Goal: Transaction & Acquisition: Purchase product/service

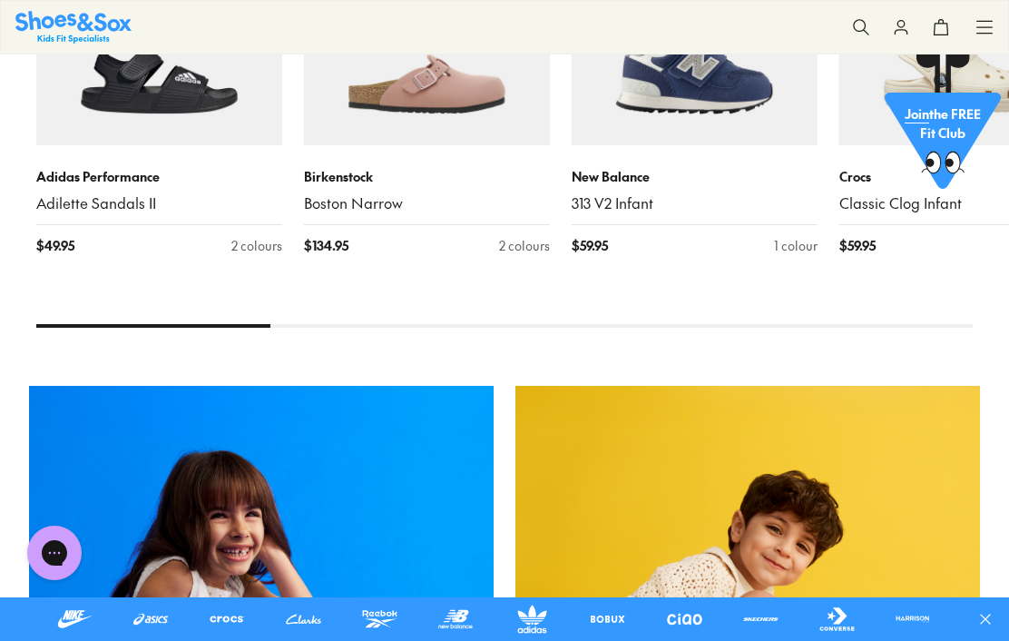
click at [125, 483] on div "Shop Girls" at bounding box center [261, 618] width 465 height 465
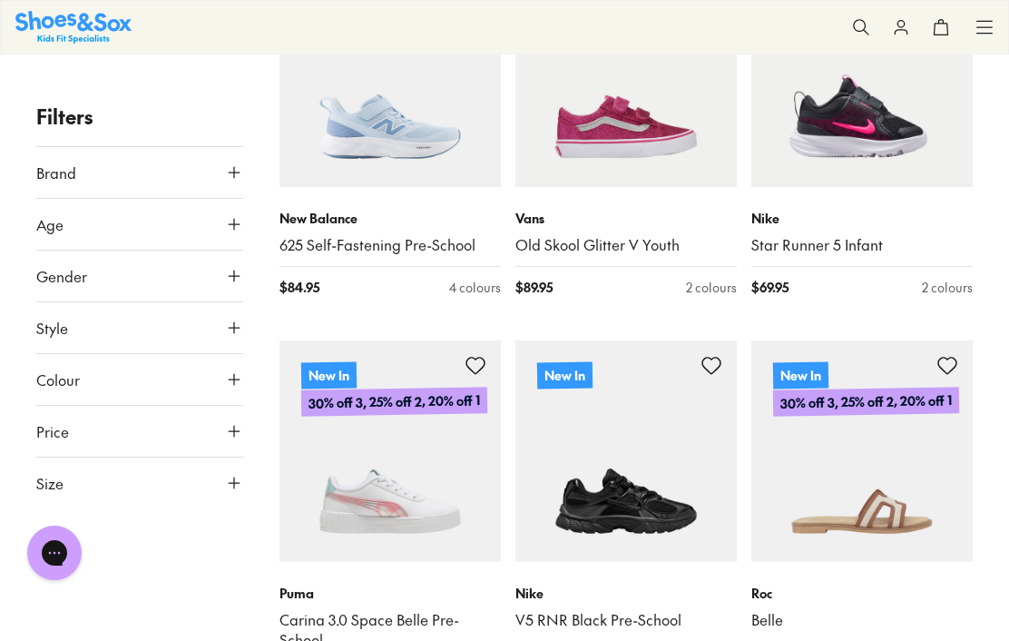
scroll to position [3225, 0]
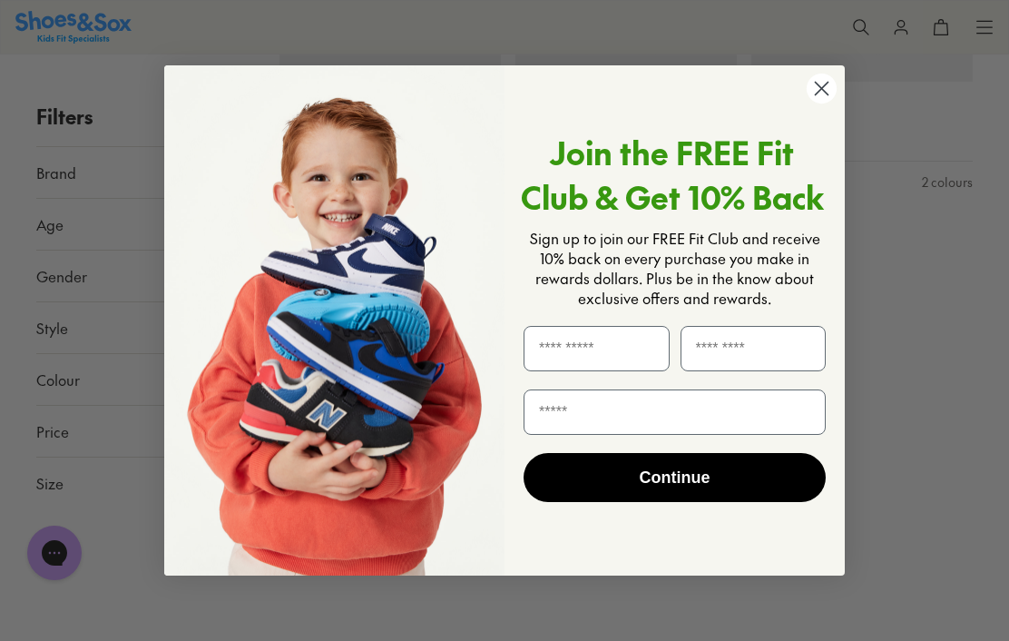
scroll to position [4013, 0]
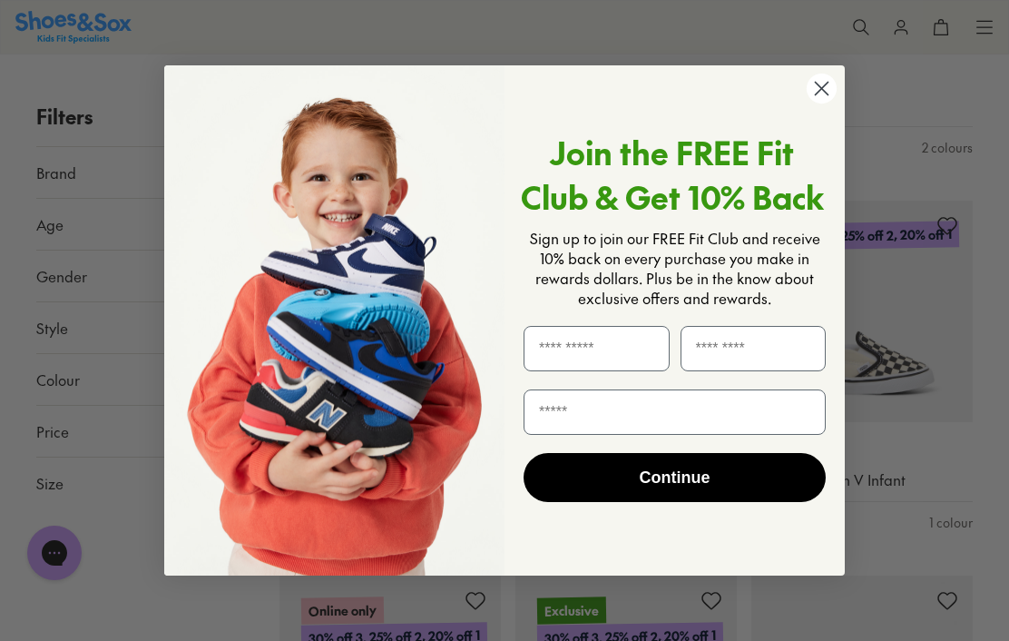
click at [817, 94] on icon "Close dialog" at bounding box center [822, 88] width 13 height 13
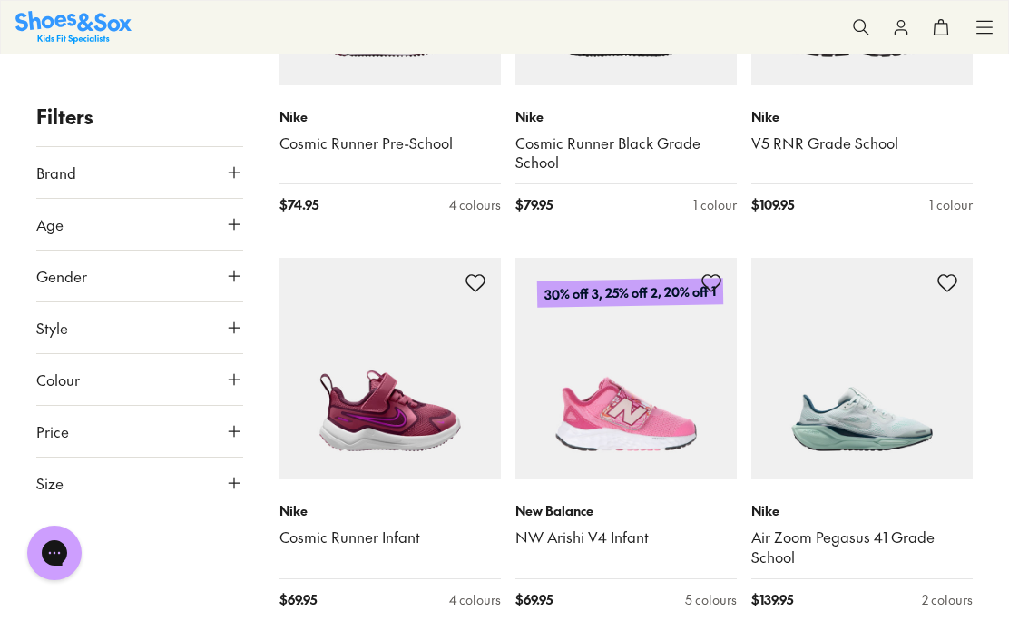
scroll to position [5524, 0]
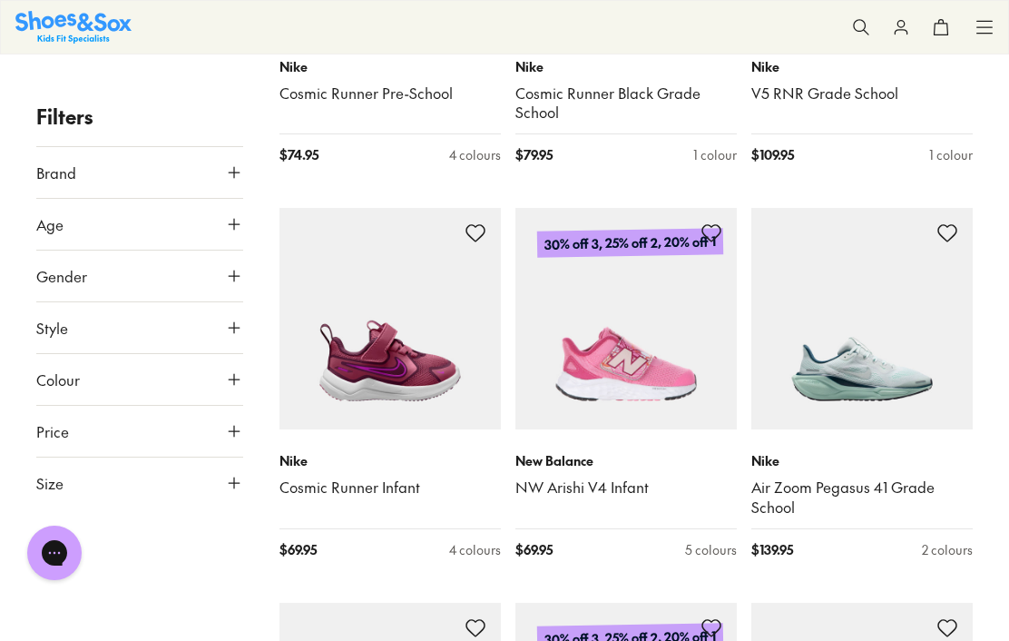
click at [238, 182] on button "Brand" at bounding box center [139, 172] width 207 height 51
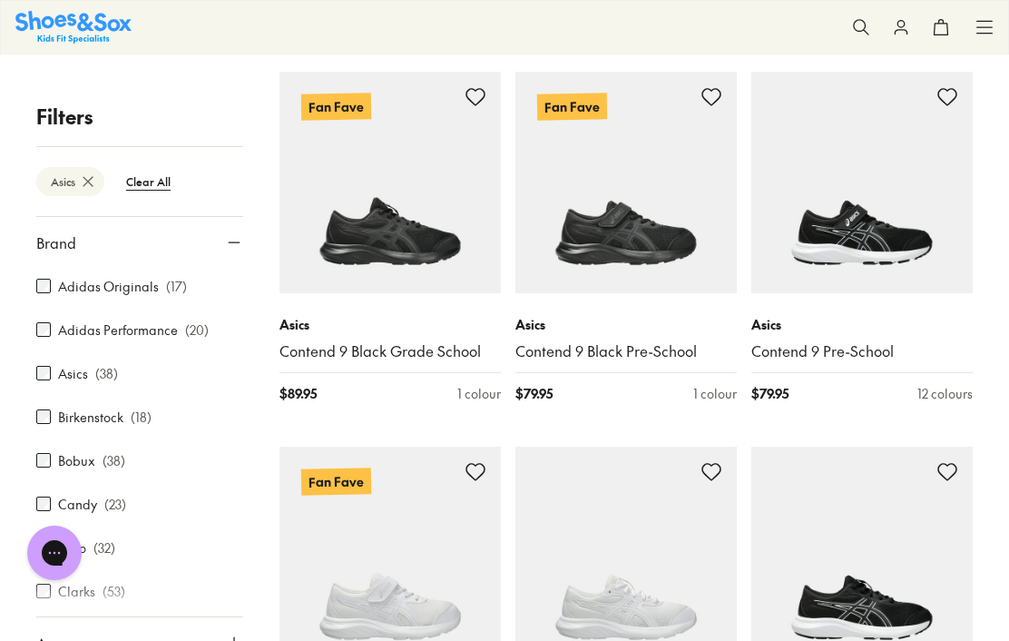
scroll to position [3307, 0]
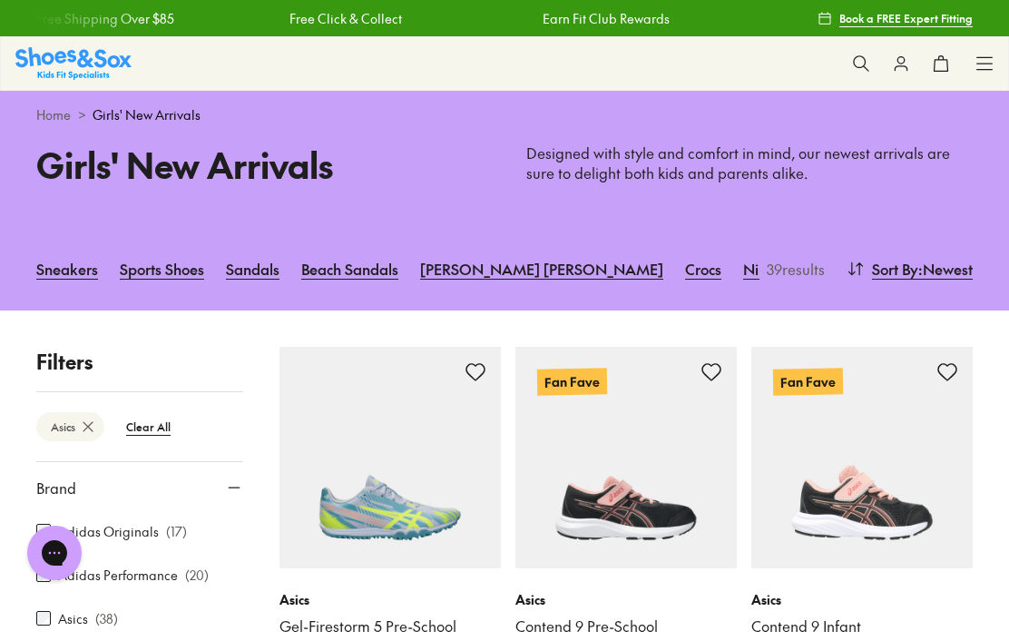
click at [47, 122] on link "Home" at bounding box center [53, 114] width 34 height 19
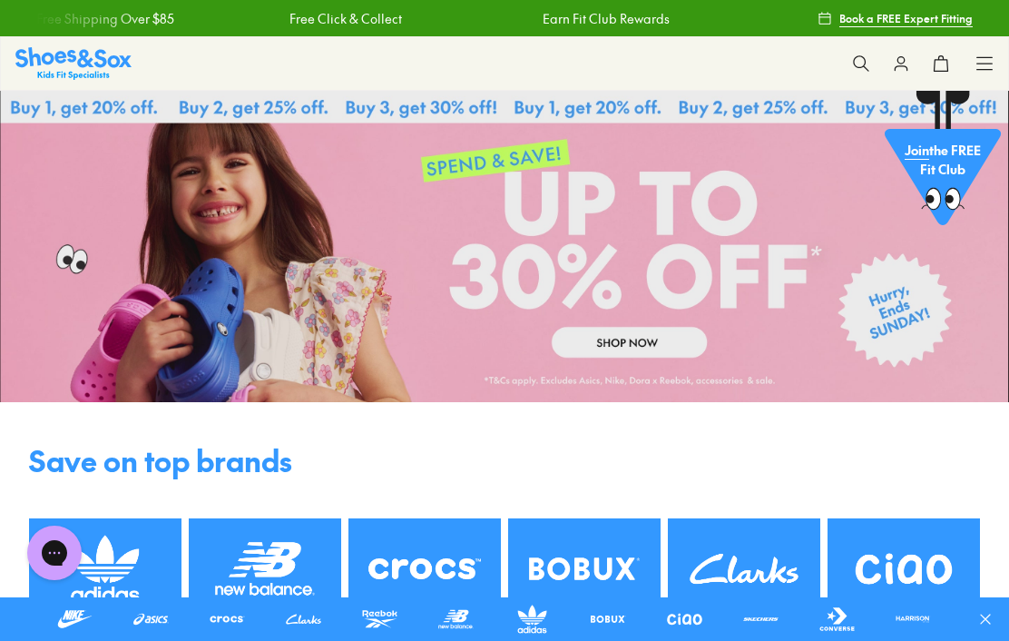
click at [971, 66] on div "Shop All Shop All Shop All Up to 30% off New Arrivals Online Only Best Sellers …" at bounding box center [504, 63] width 1009 height 54
click at [859, 55] on icon at bounding box center [861, 63] width 18 height 18
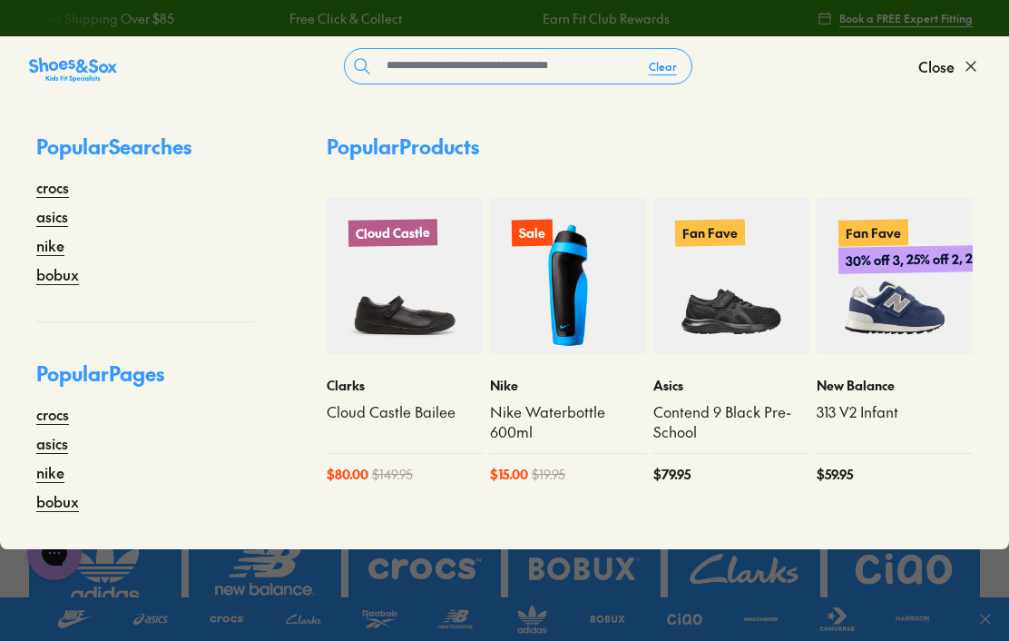
click at [48, 219] on link "asics" at bounding box center [52, 216] width 32 height 22
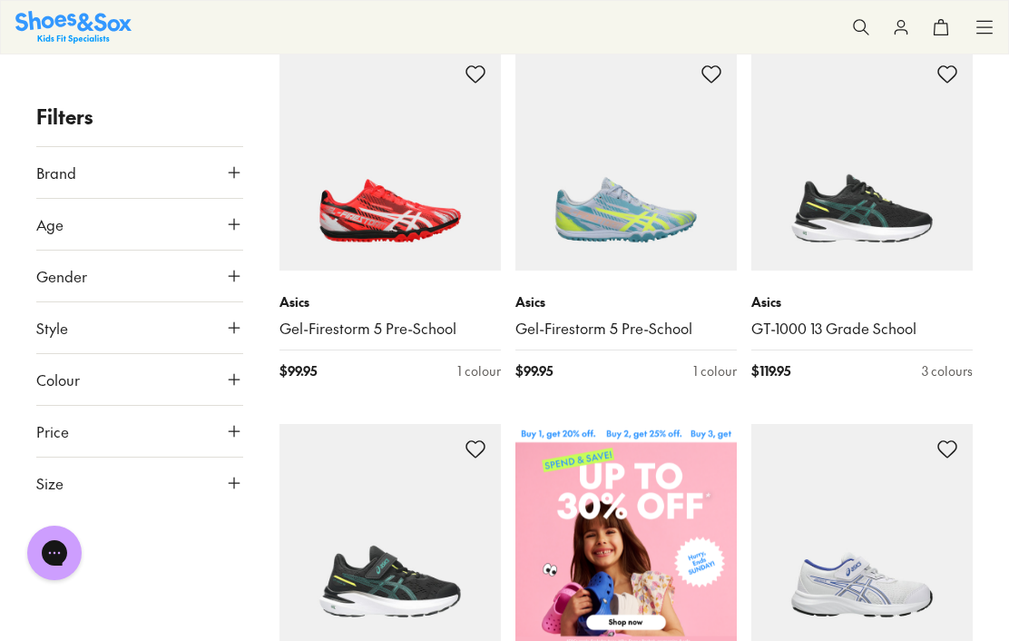
scroll to position [201, 0]
click at [236, 481] on icon at bounding box center [234, 483] width 18 height 18
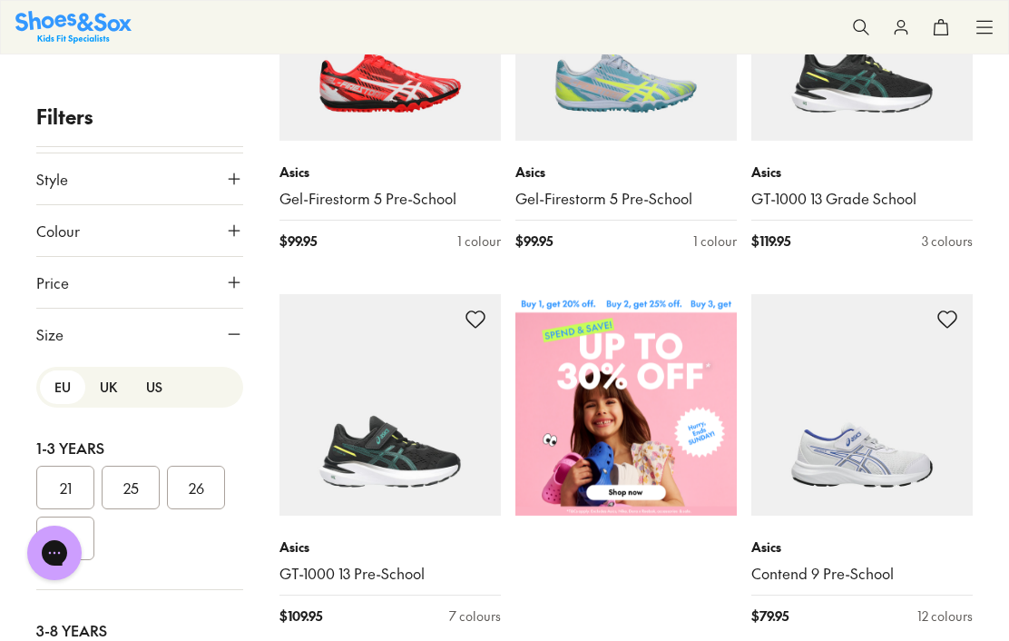
scroll to position [148, 0]
click at [152, 393] on button "US" at bounding box center [154, 388] width 45 height 34
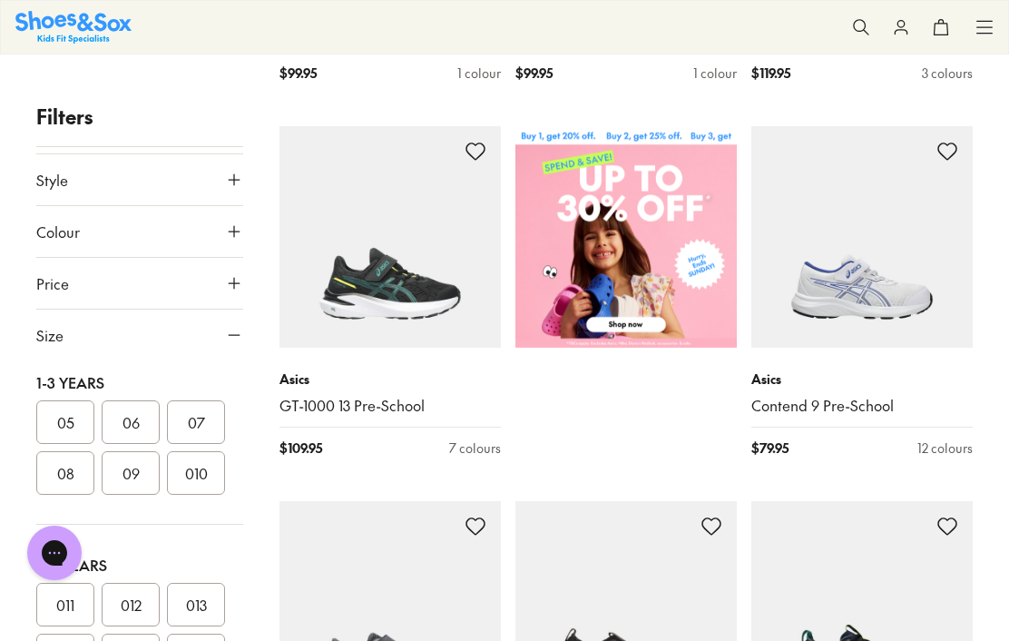
scroll to position [191, 0]
click at [124, 480] on button "09" at bounding box center [131, 480] width 58 height 44
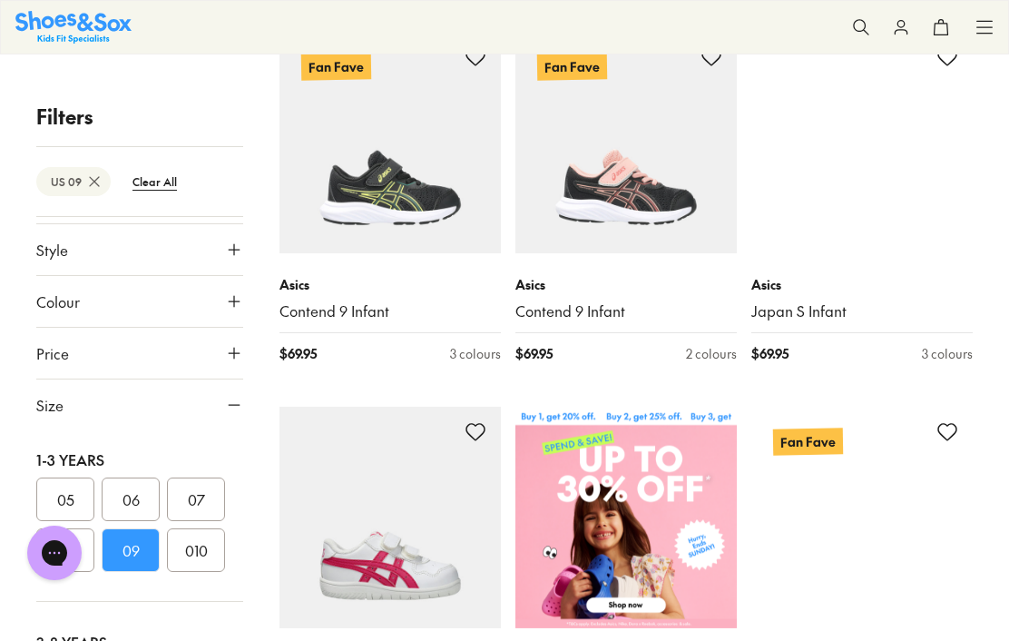
scroll to position [206, 0]
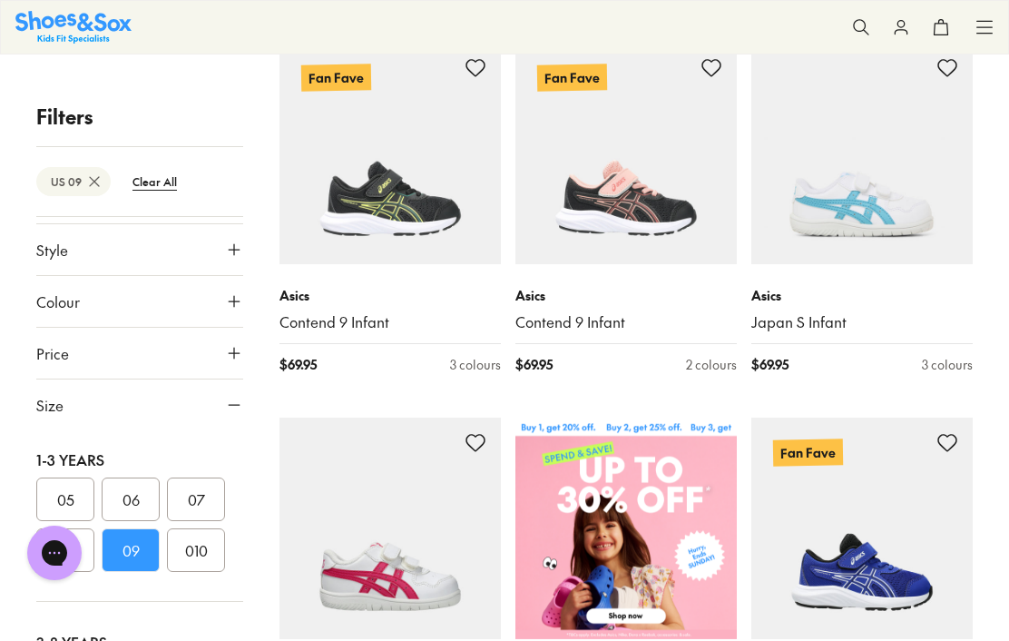
click at [889, 156] on img at bounding box center [861, 153] width 221 height 221
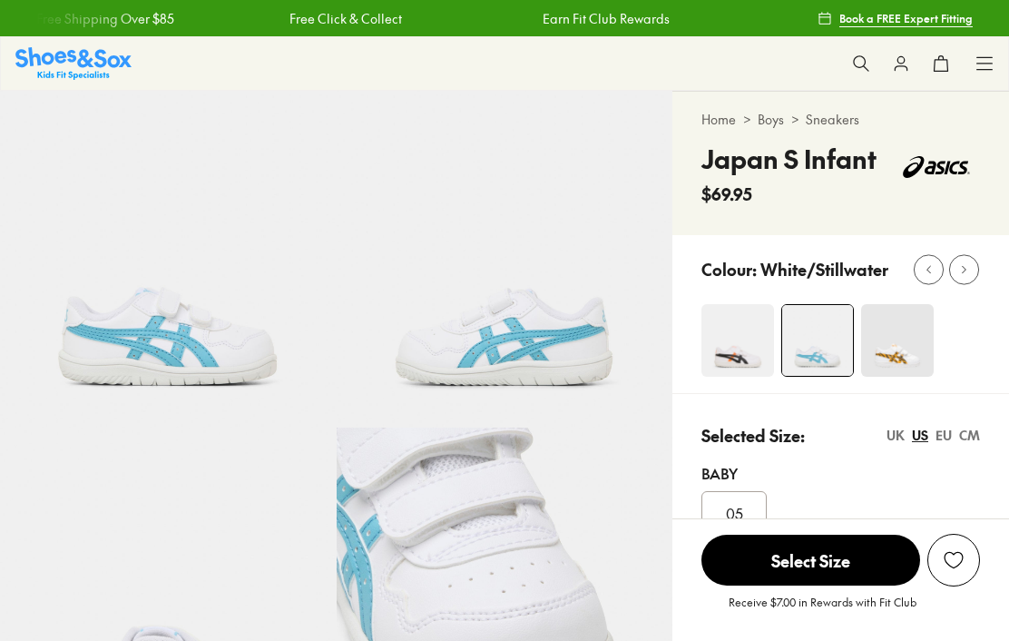
select select "*"
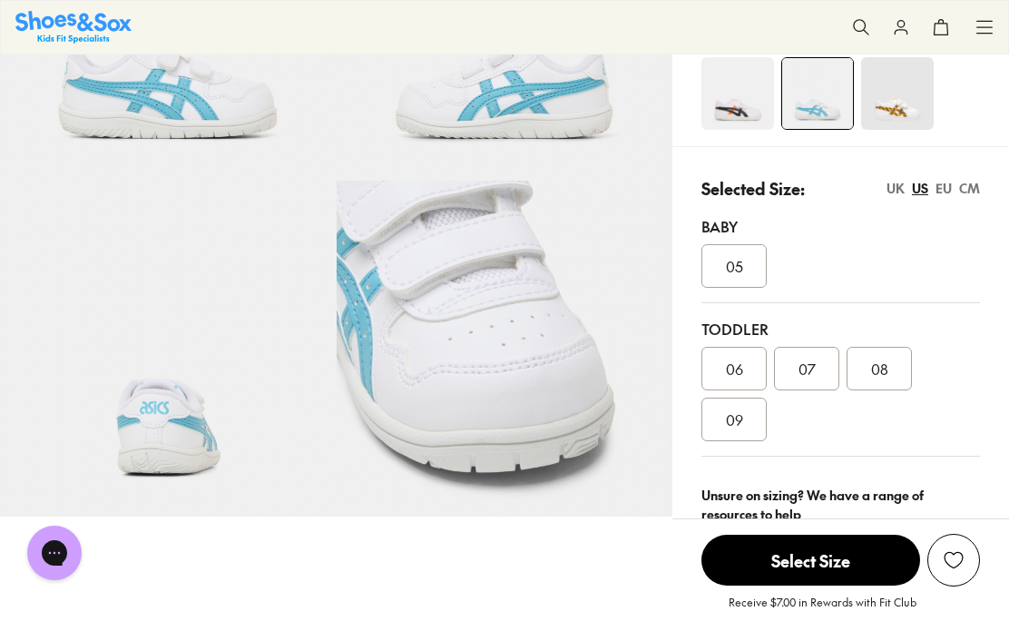
scroll to position [250, 0]
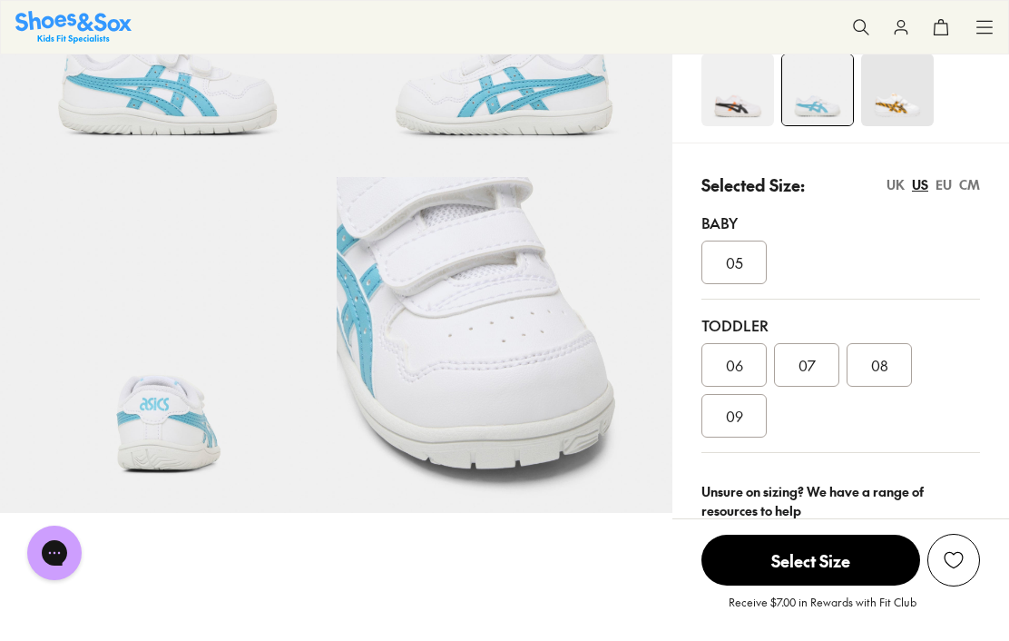
click at [732, 430] on div "09" at bounding box center [734, 416] width 65 height 44
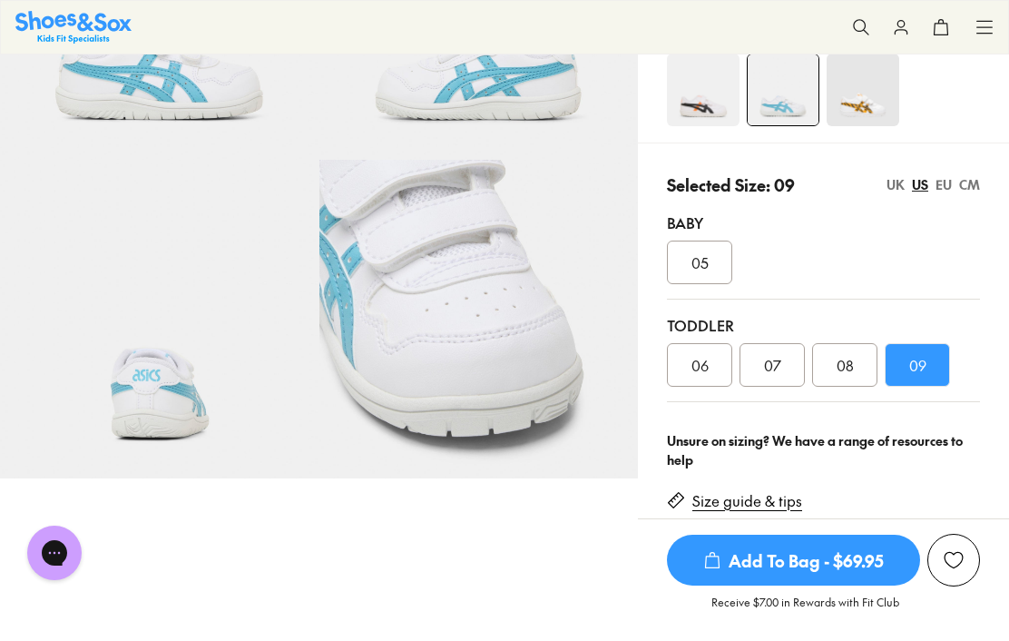
click at [768, 508] on link "Size guide & tips" at bounding box center [747, 501] width 110 height 20
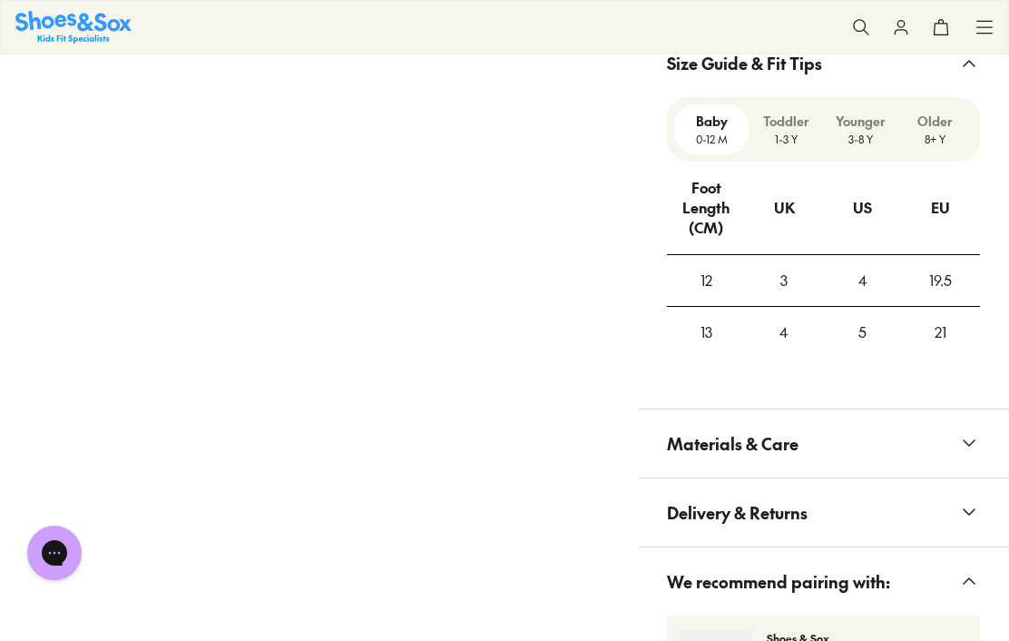
scroll to position [1279, 0]
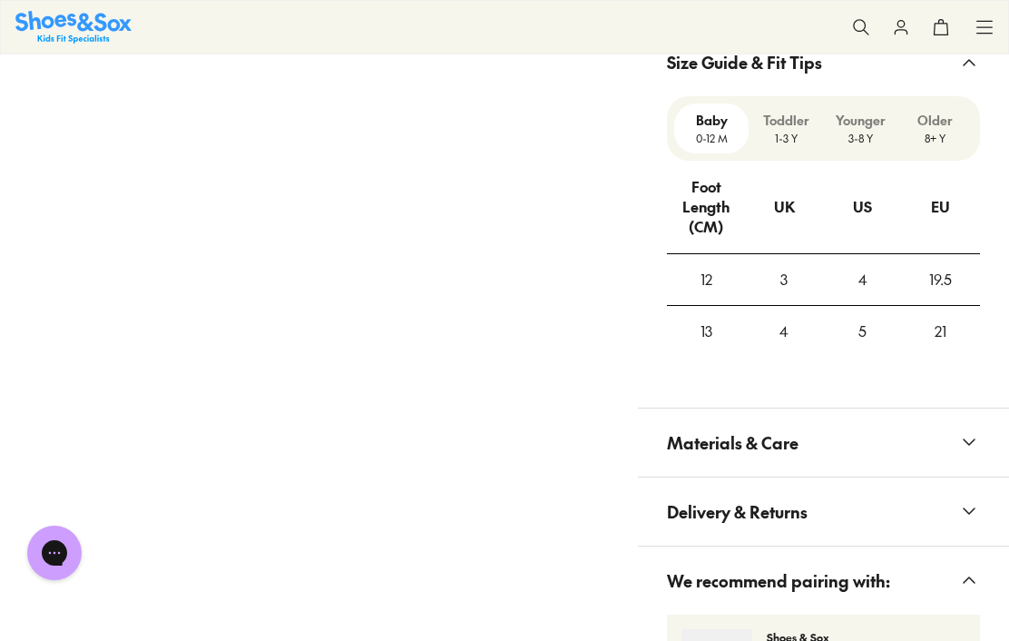
click at [799, 118] on p "Toddler" at bounding box center [786, 120] width 60 height 19
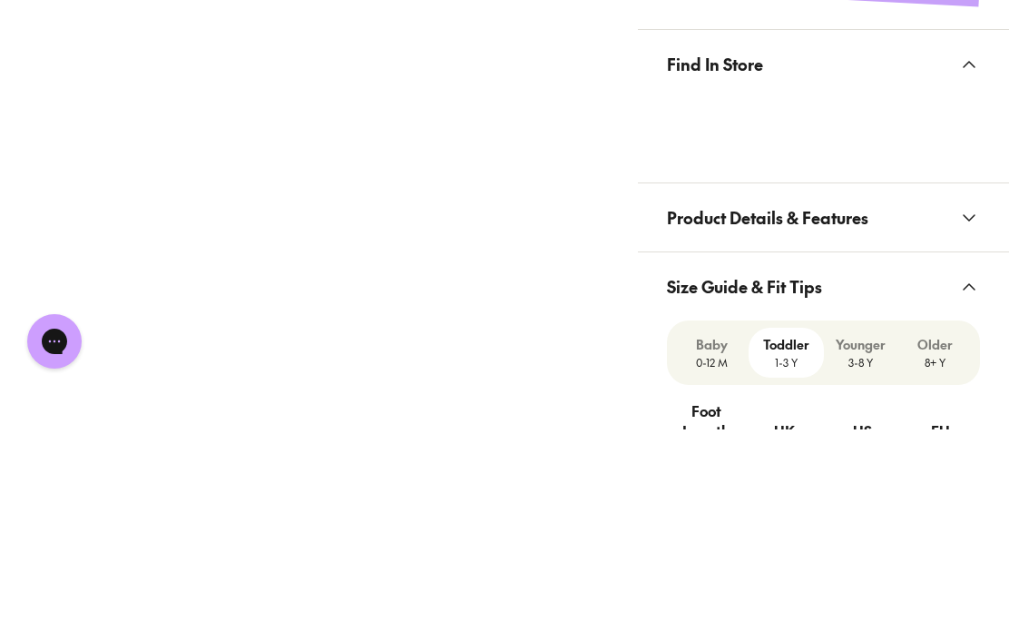
scroll to position [1055, 0]
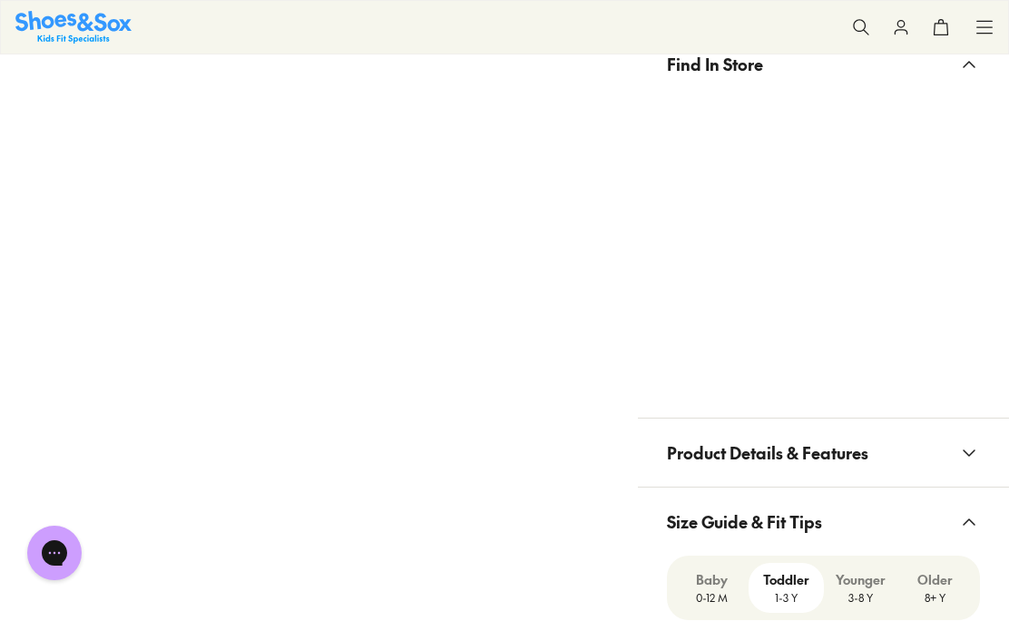
click at [981, 116] on div at bounding box center [823, 247] width 371 height 298
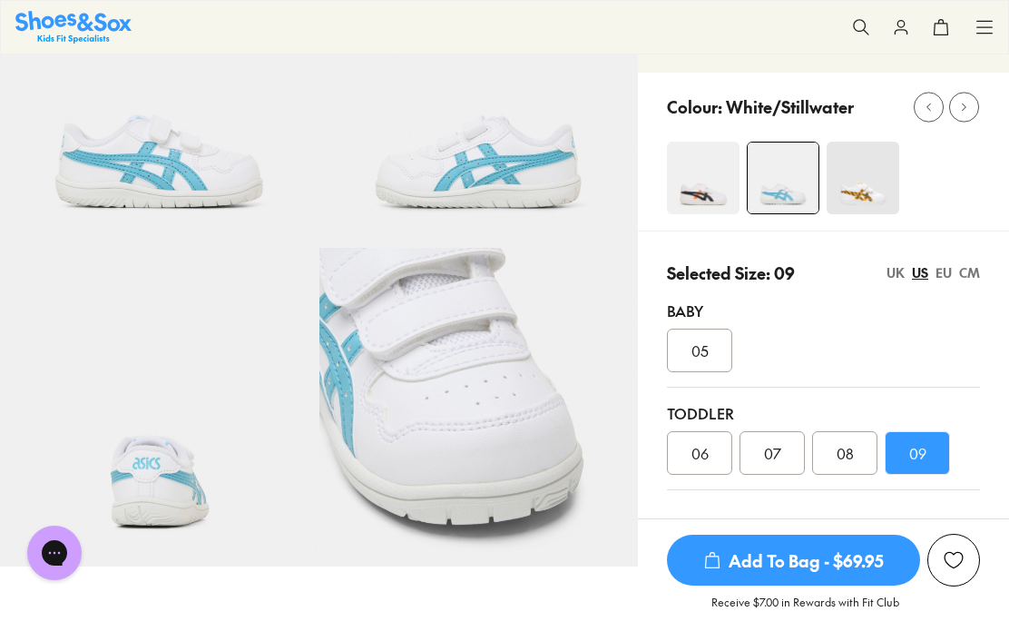
scroll to position [172, 0]
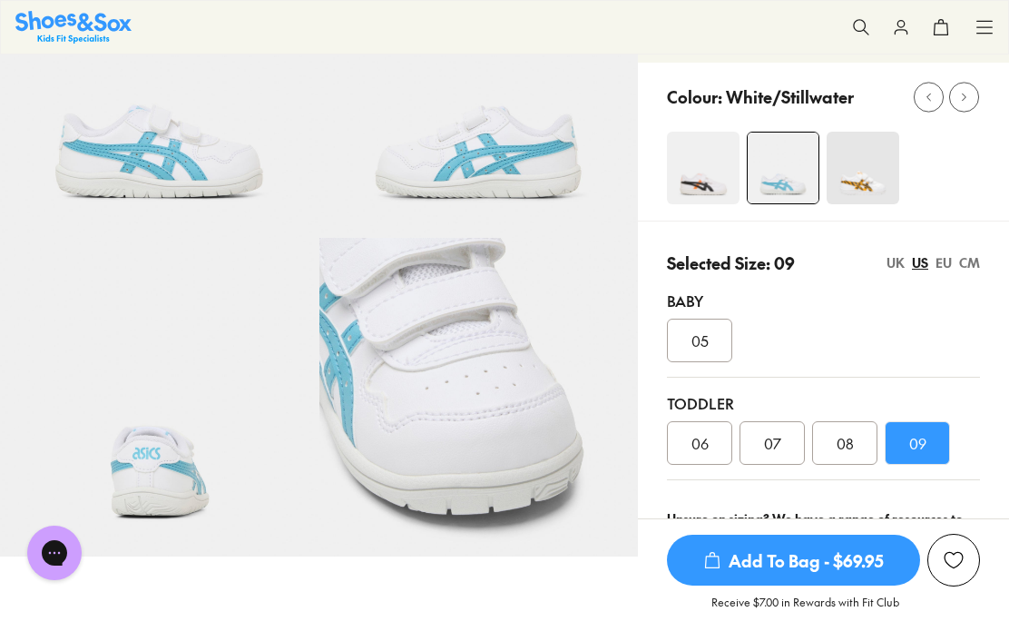
click at [852, 585] on span "Add To Bag - $69.95" at bounding box center [793, 560] width 253 height 51
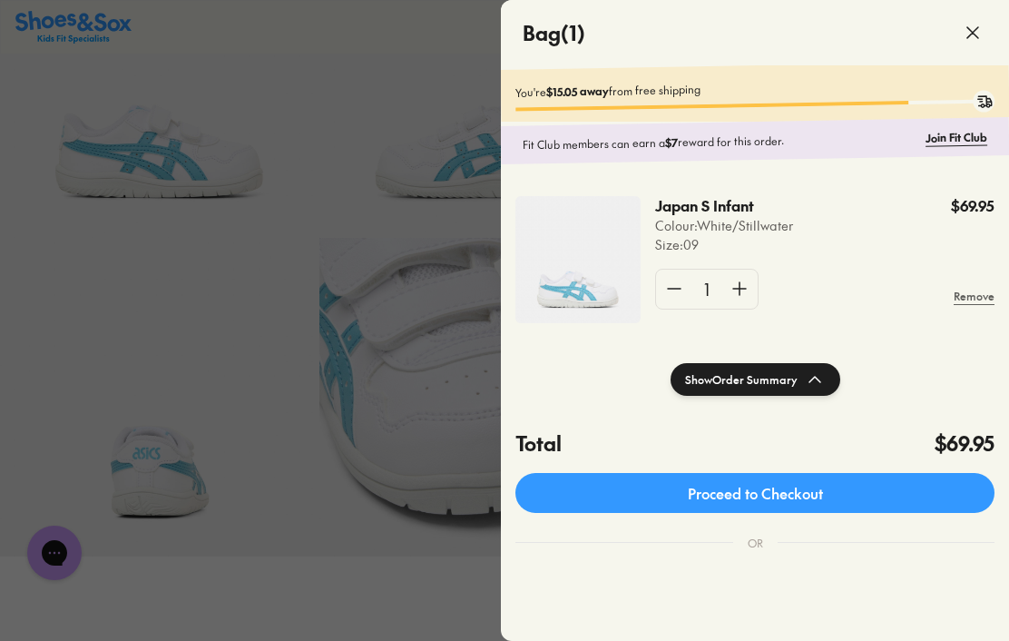
click at [983, 23] on icon at bounding box center [973, 33] width 22 height 22
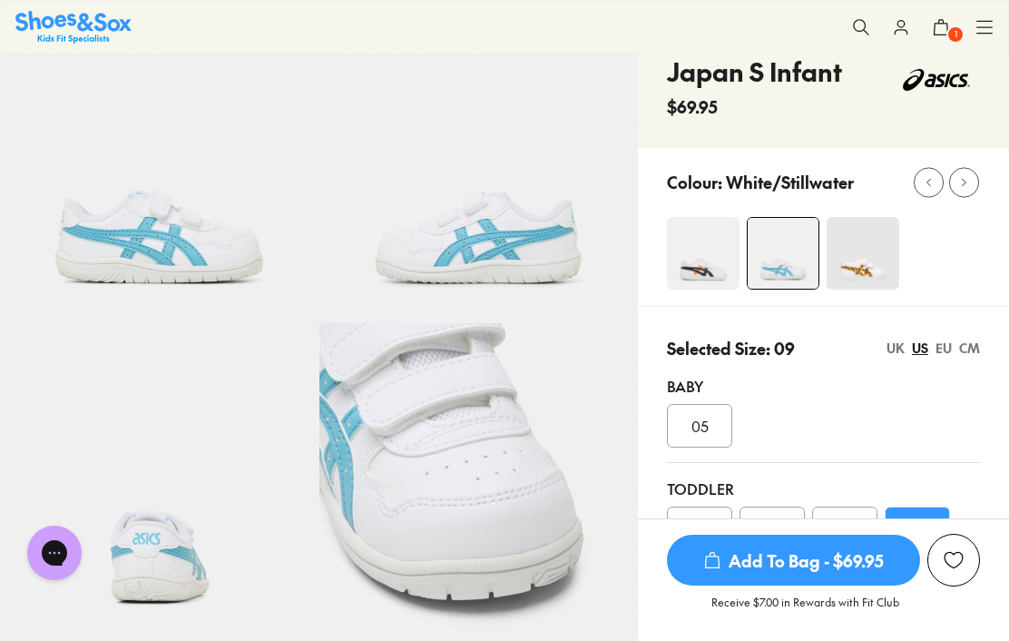
scroll to position [0, 0]
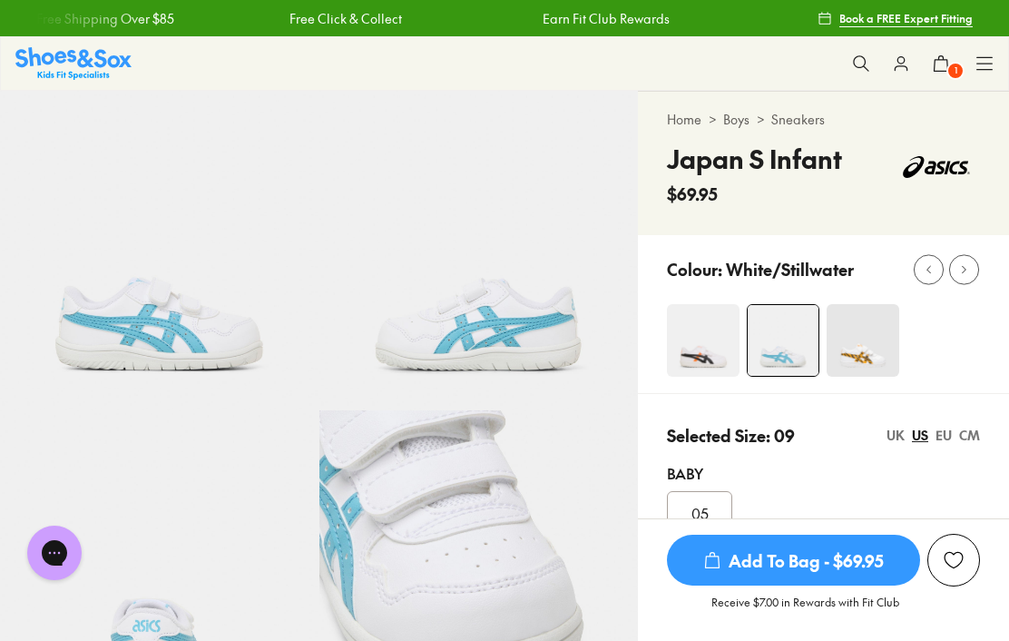
click at [984, 64] on icon at bounding box center [985, 63] width 18 height 18
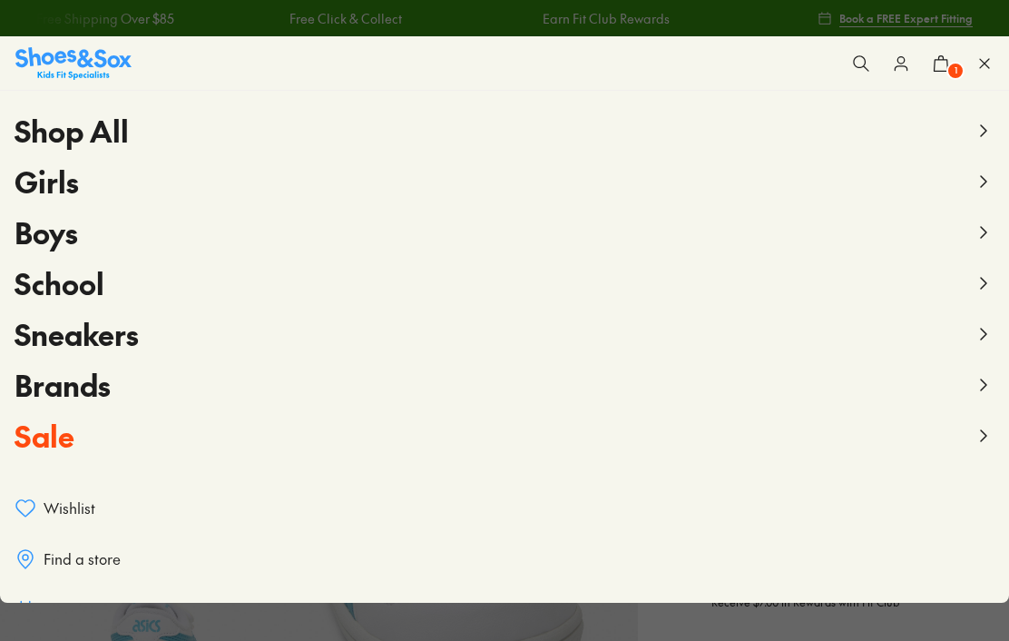
click at [967, 447] on button "Sale" at bounding box center [505, 435] width 980 height 51
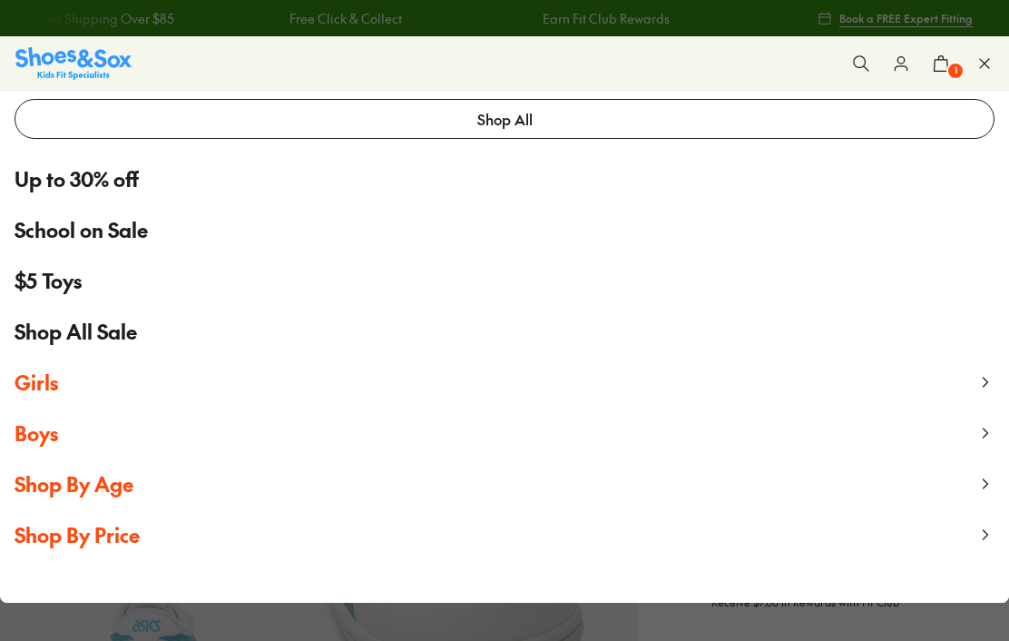
scroll to position [63, 0]
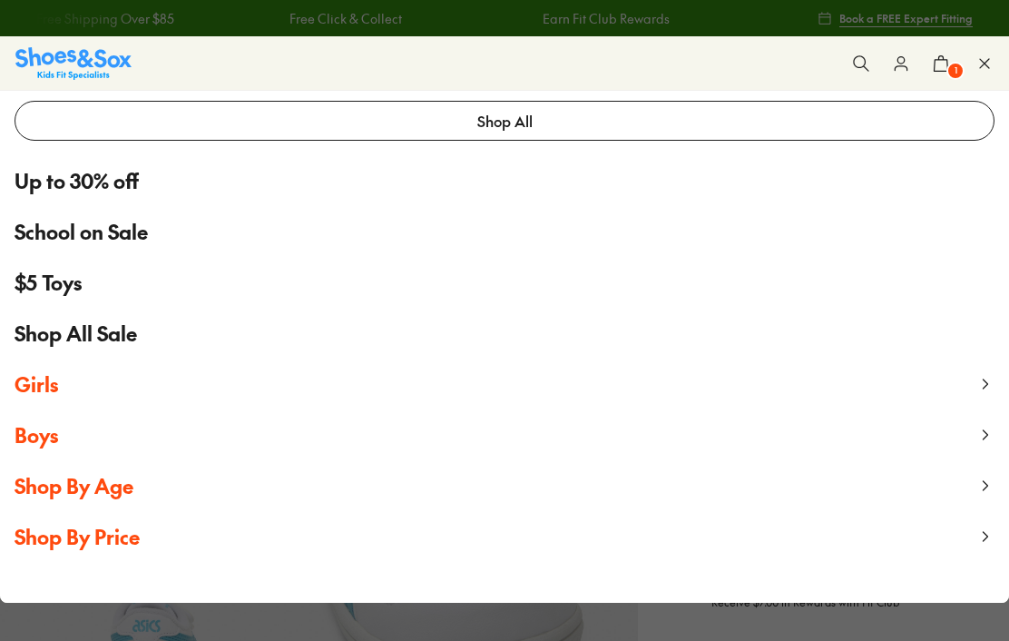
click at [972, 372] on button "Girls" at bounding box center [504, 383] width 1009 height 51
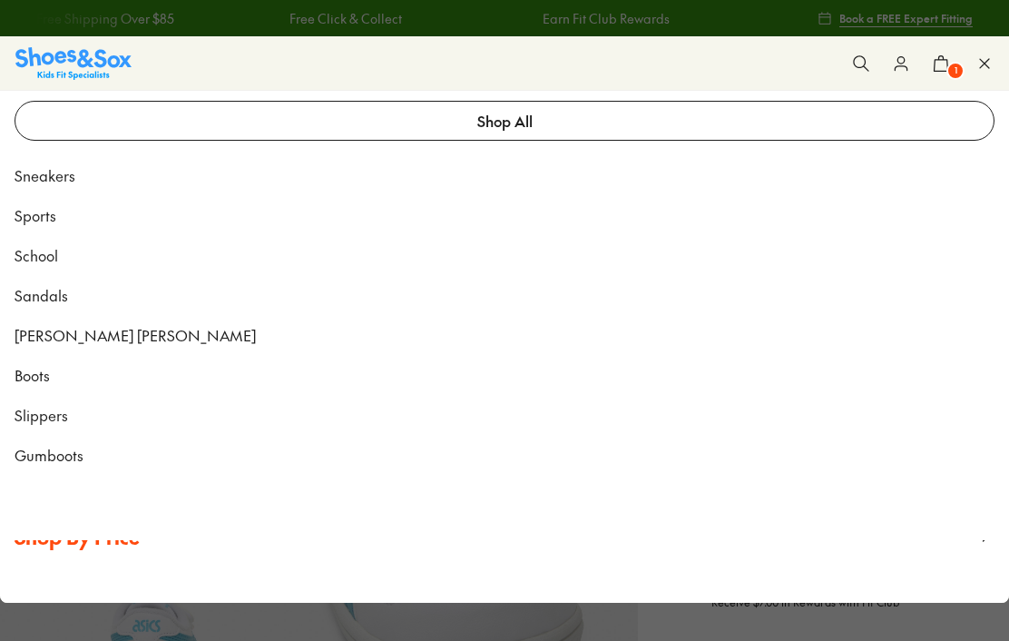
scroll to position [0, 0]
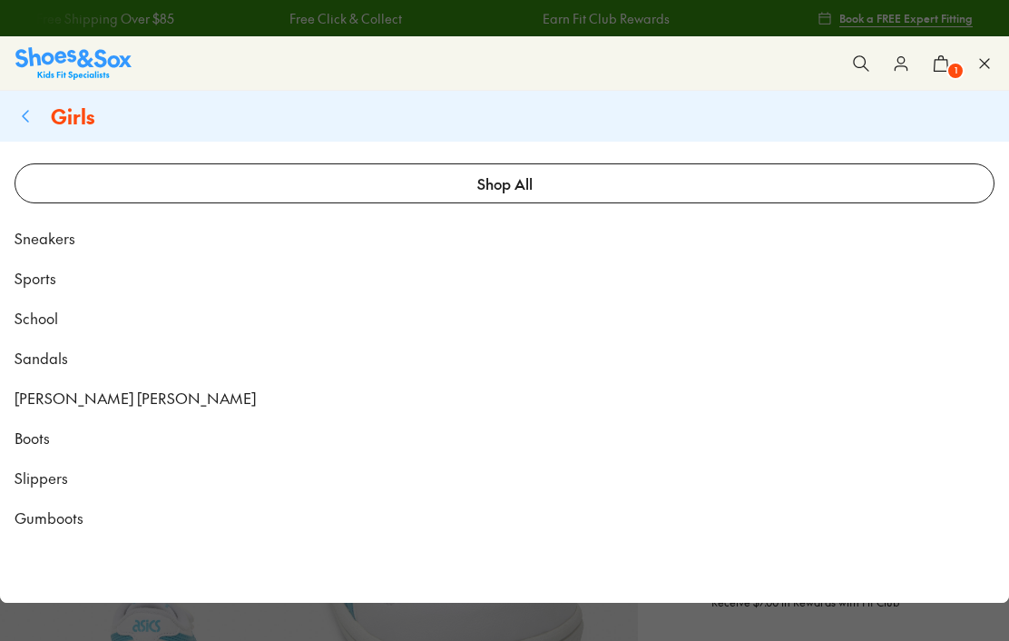
click at [82, 188] on link "Shop All" at bounding box center [505, 183] width 980 height 40
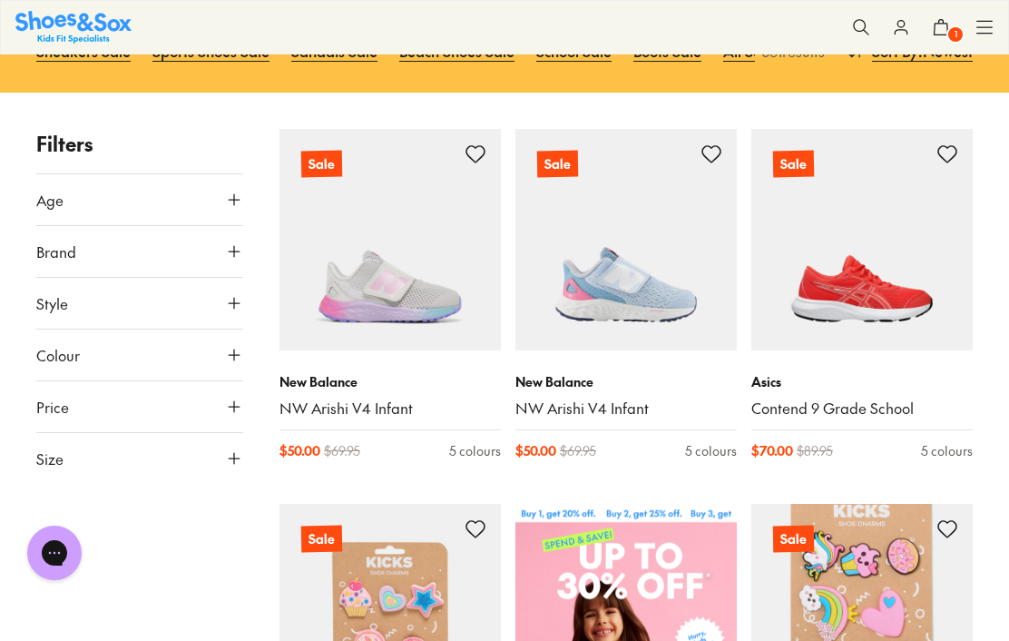
scroll to position [234, 0]
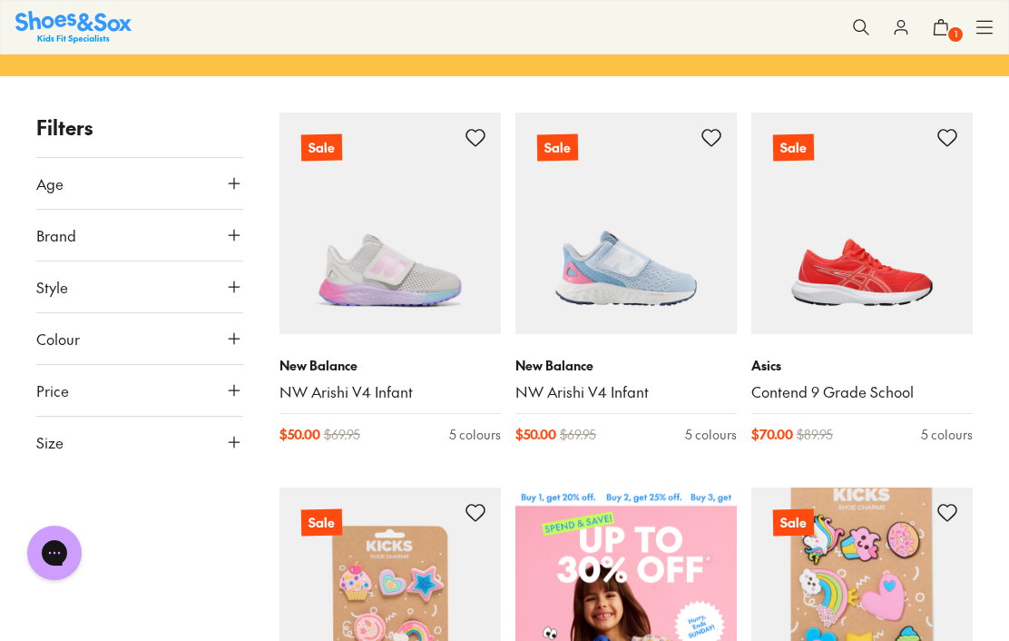
click at [239, 435] on icon at bounding box center [234, 442] width 18 height 18
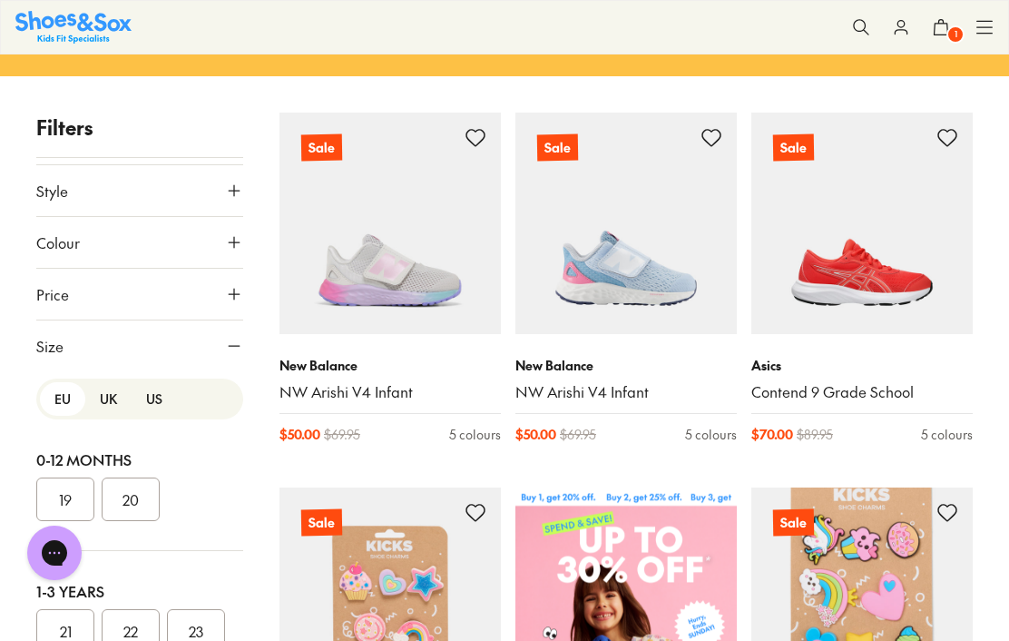
scroll to position [0, 0]
click at [161, 395] on button "US" at bounding box center [154, 399] width 45 height 34
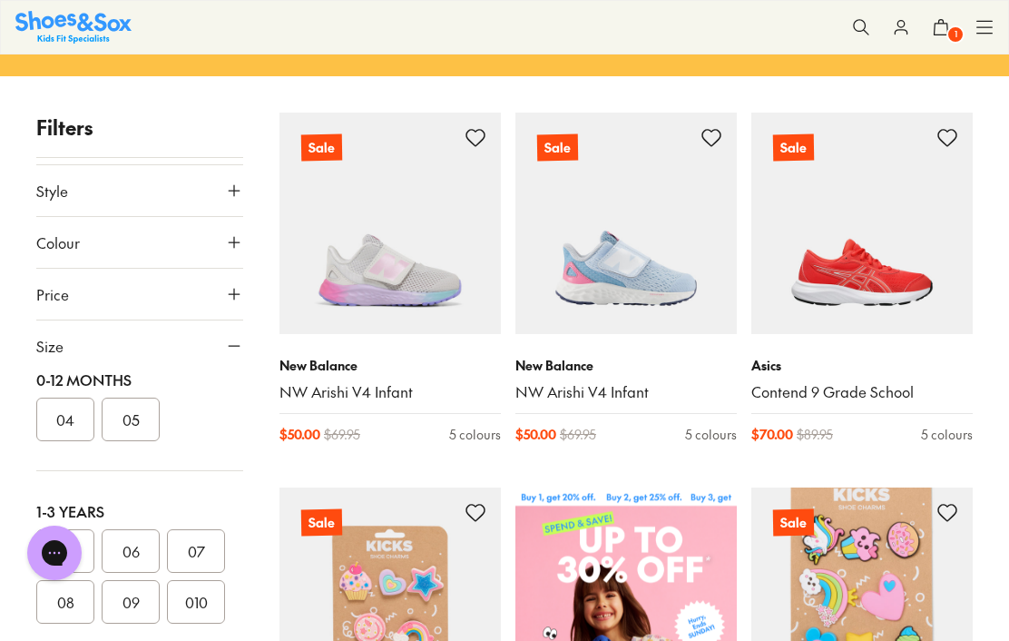
scroll to position [88, 0]
click at [74, 545] on button "05" at bounding box center [65, 543] width 58 height 44
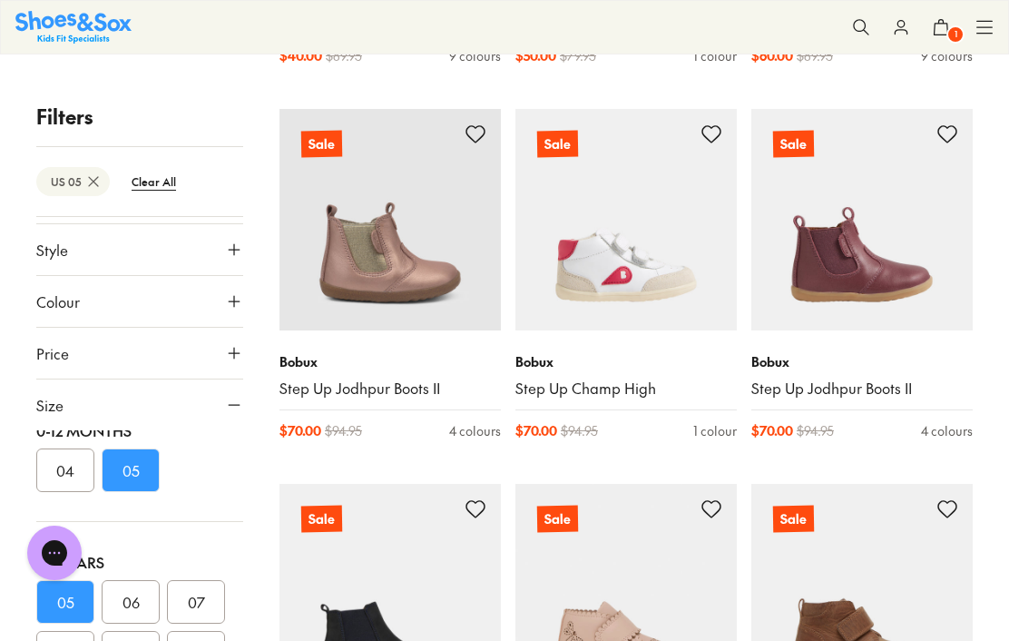
scroll to position [1363, 0]
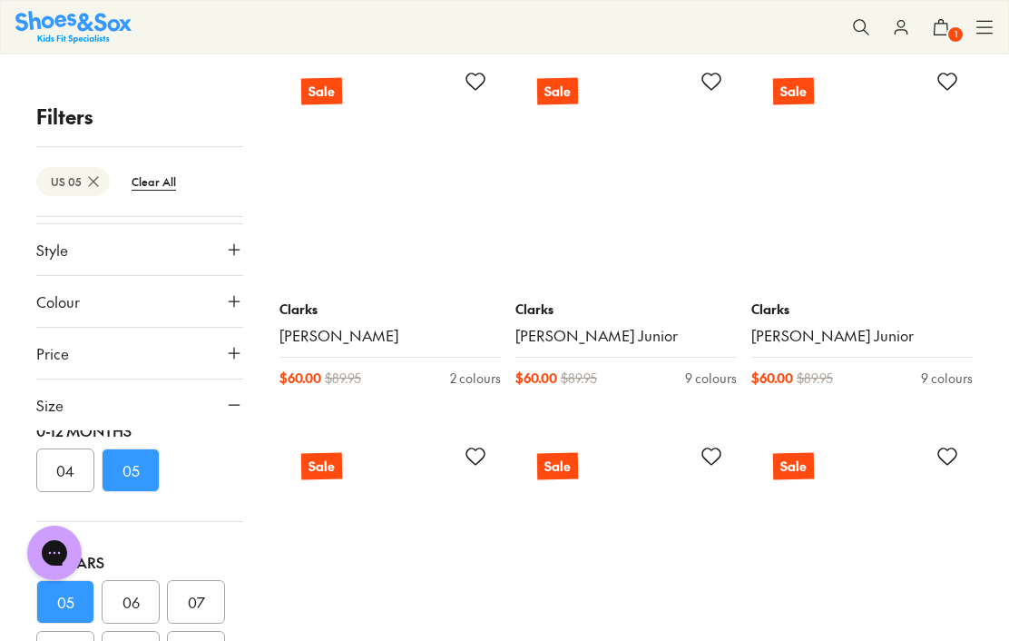
scroll to position [7472, 0]
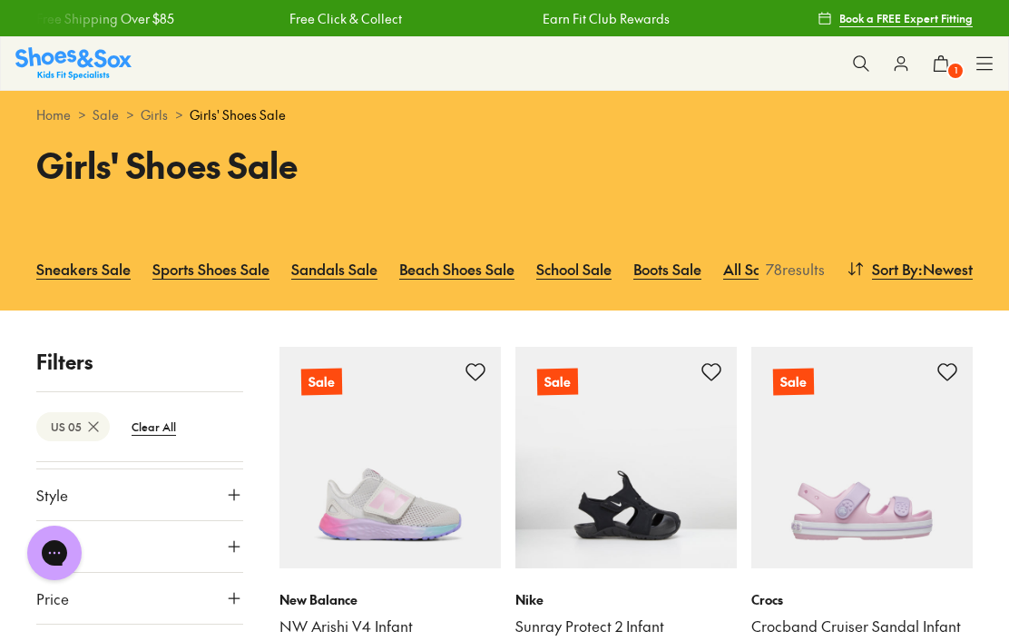
click at [984, 49] on div "Shop All Shop All Shop All Up to 30% off New Arrivals Online Only Best Sellers …" at bounding box center [985, 63] width 18 height 53
click at [979, 72] on icon at bounding box center [985, 63] width 18 height 18
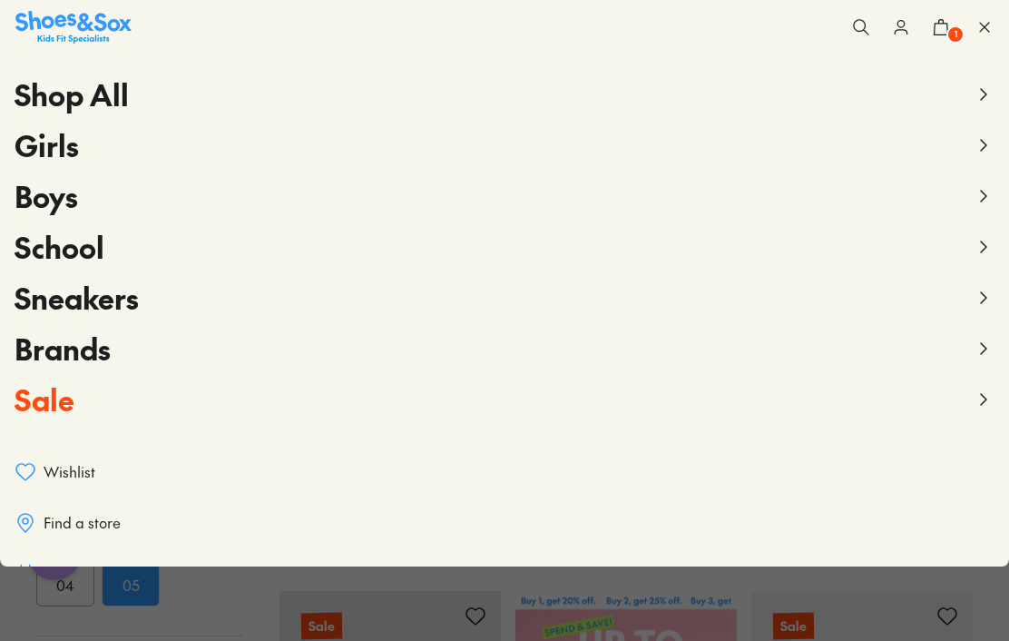
scroll to position [132, 0]
click at [54, 255] on span "School" at bounding box center [60, 246] width 90 height 41
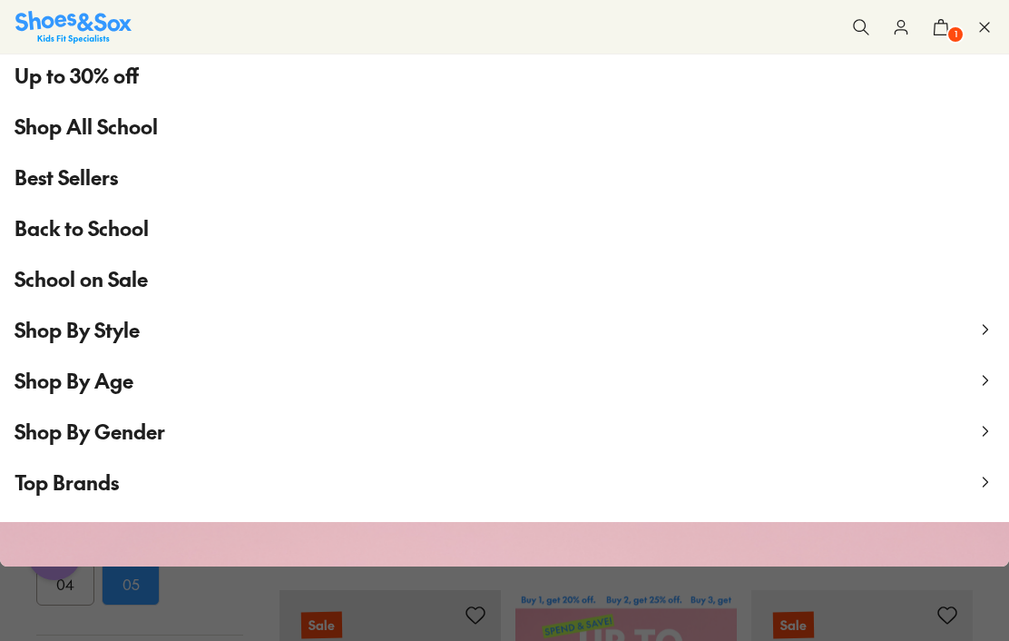
click at [65, 182] on span "Best Sellers" at bounding box center [66, 177] width 103 height 30
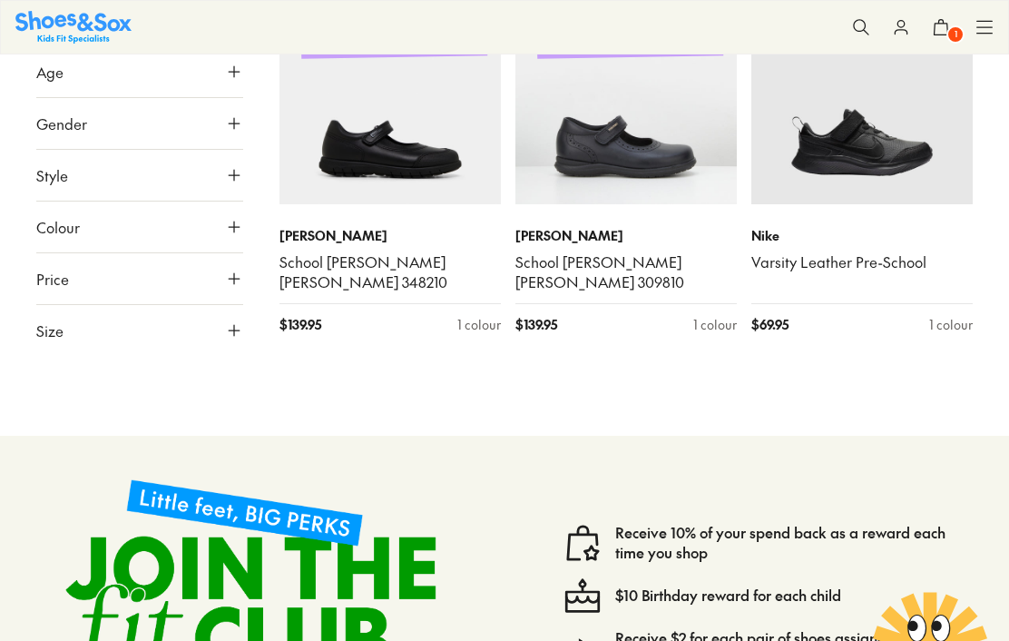
scroll to position [3403, 0]
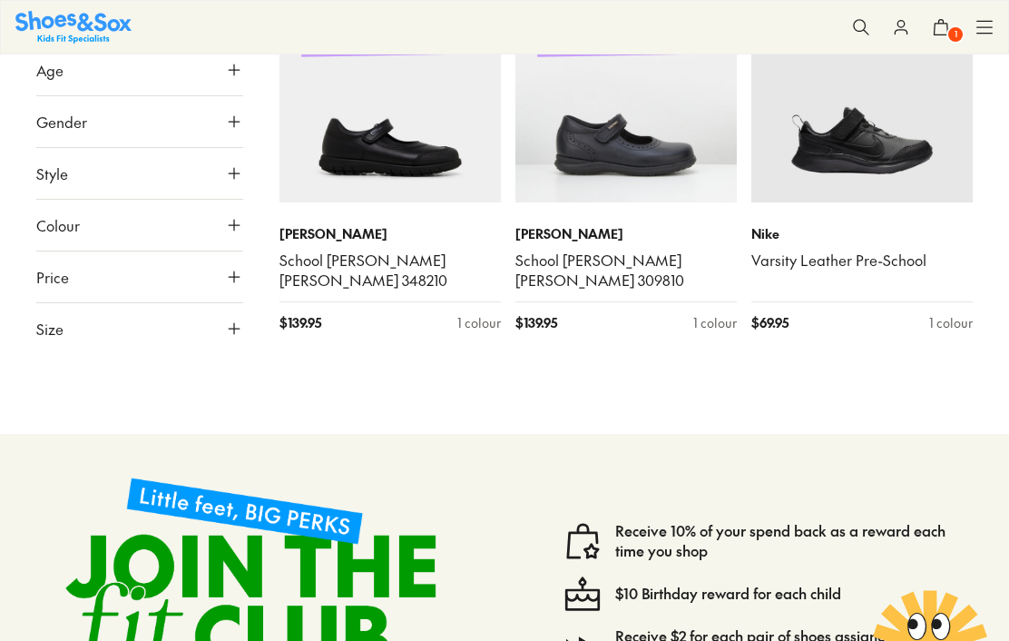
click at [941, 25] on icon at bounding box center [941, 27] width 18 height 18
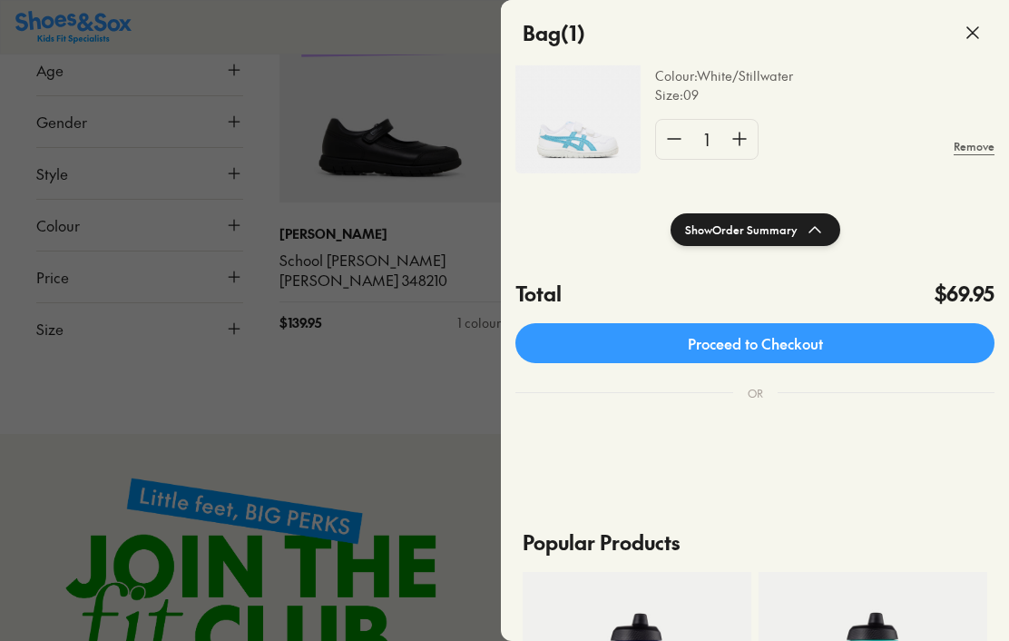
scroll to position [152, 0]
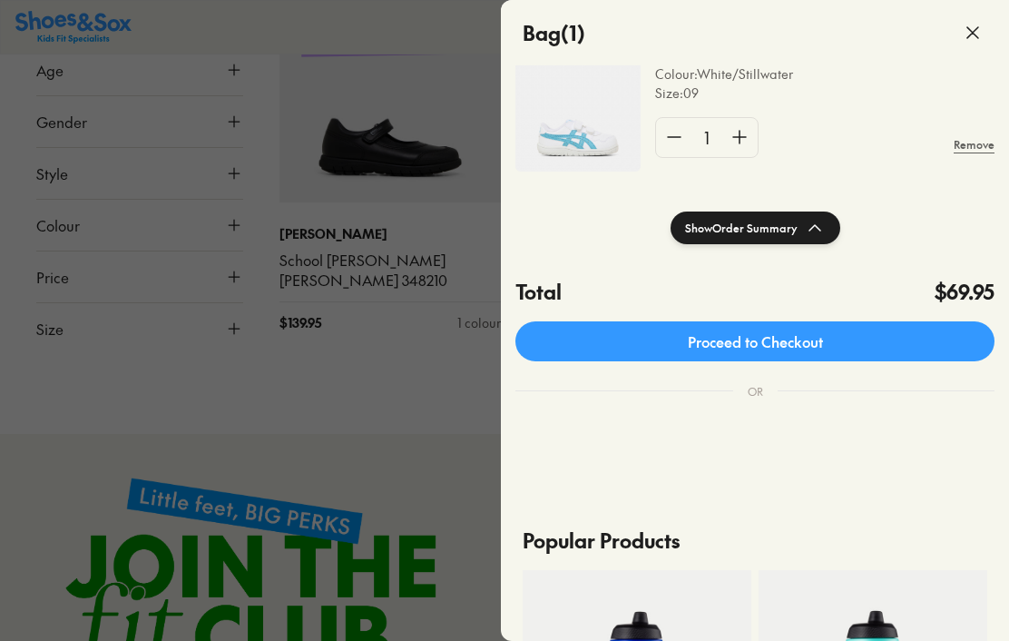
click at [523, 435] on shopify-apple-pay-button at bounding box center [521, 425] width 4 height 20
click at [986, 30] on span at bounding box center [973, 32] width 51 height 51
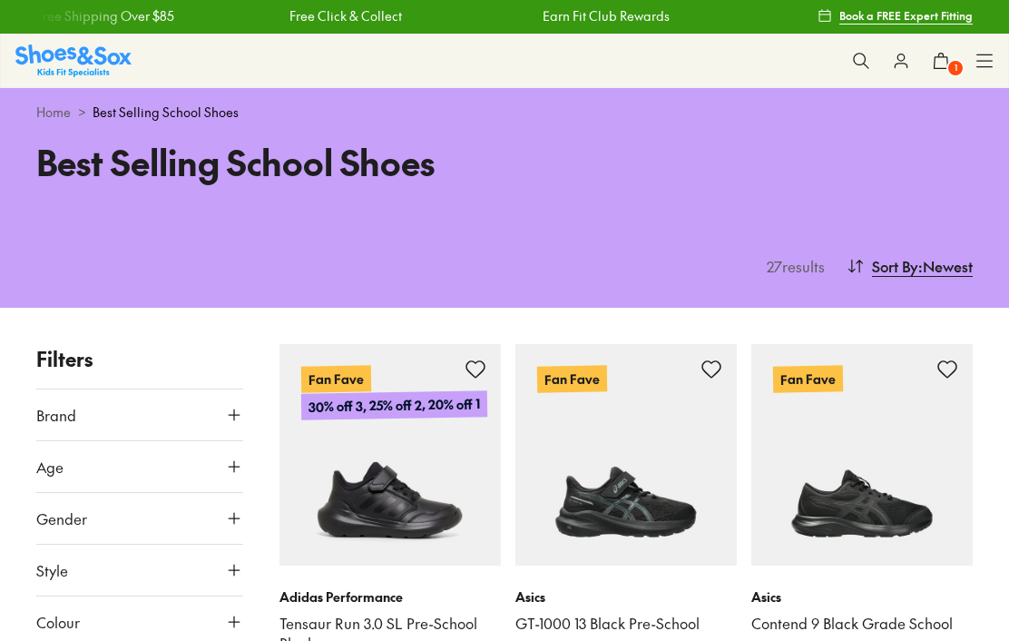
scroll to position [1, 0]
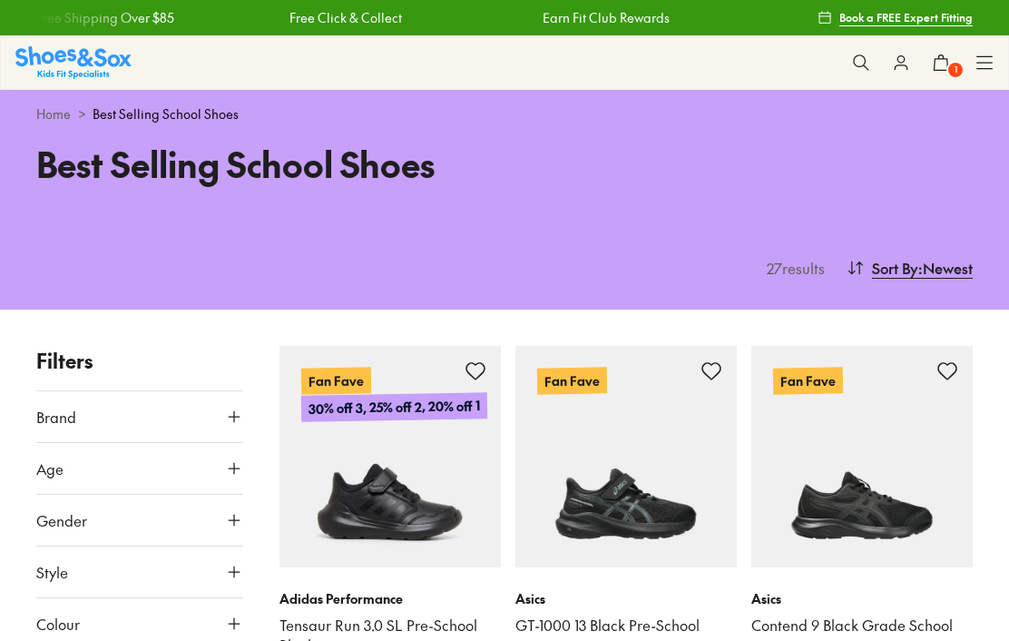
click at [980, 68] on use at bounding box center [984, 62] width 15 height 12
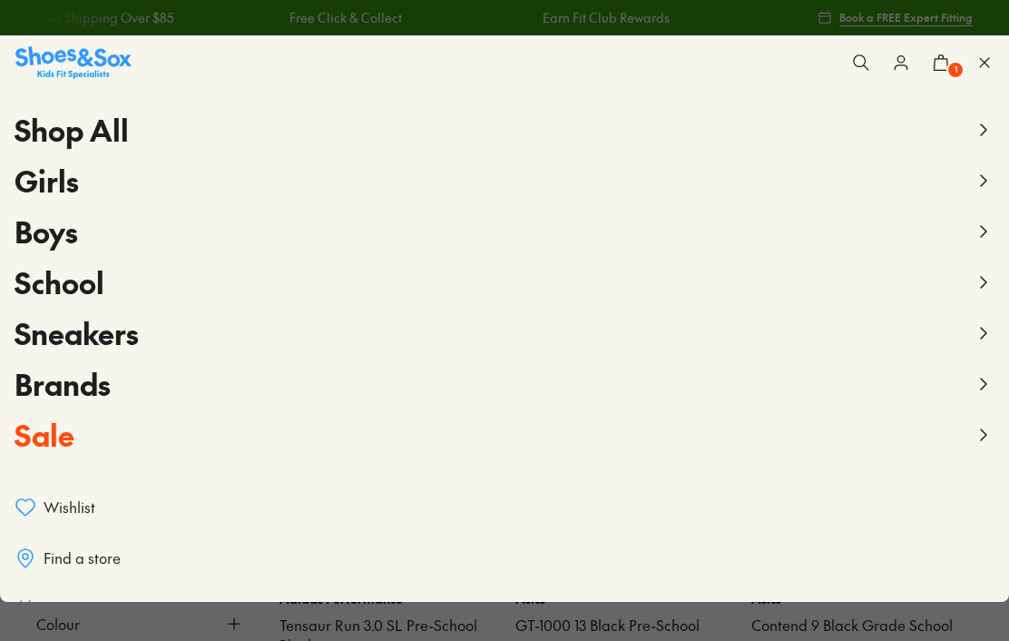
click at [985, 82] on div "Shop All Shop All Shop All Up to 30% off New Arrivals Online Only Best Sellers …" at bounding box center [985, 62] width 18 height 53
click at [979, 70] on icon at bounding box center [985, 63] width 18 height 18
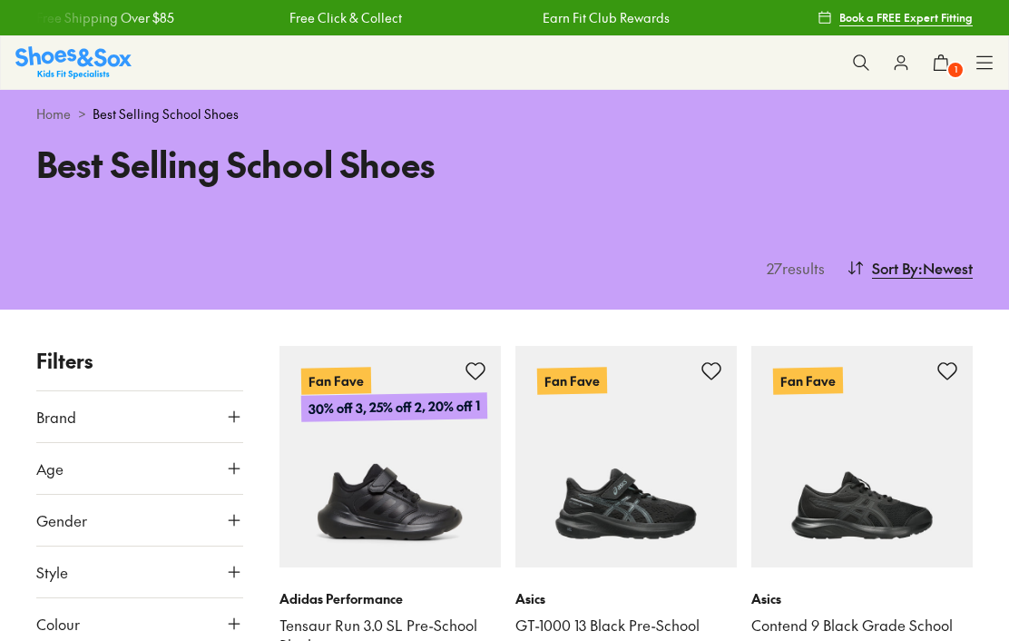
click at [939, 69] on icon at bounding box center [941, 63] width 18 height 18
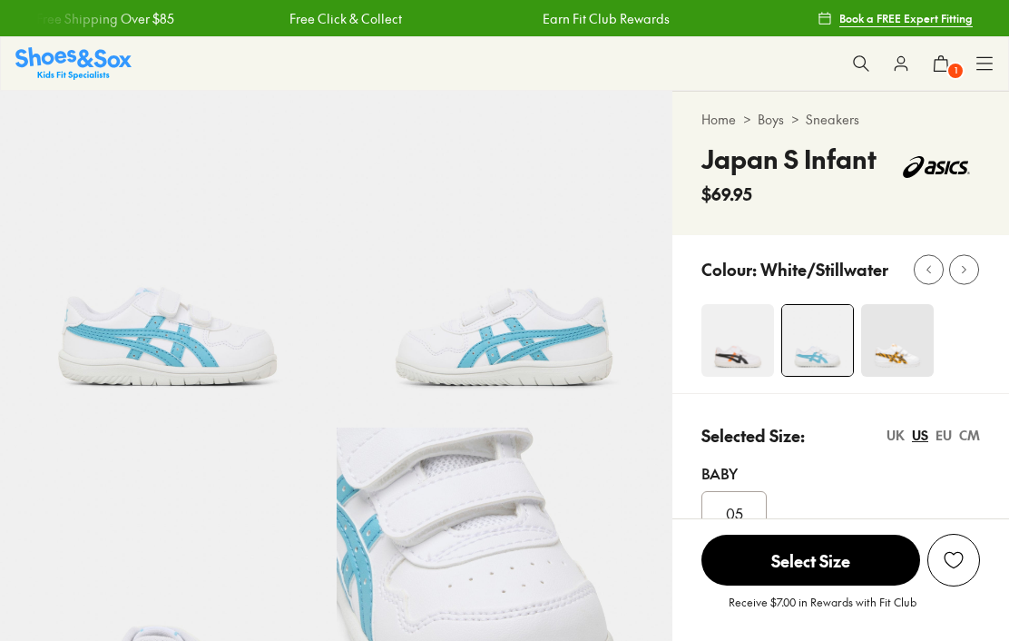
select select "*"
